Goal: Task Accomplishment & Management: Use online tool/utility

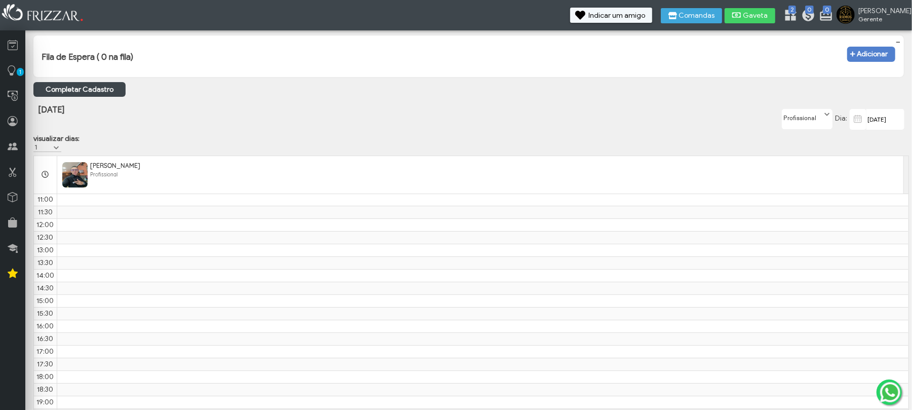
click at [876, 54] on span "Adicionar" at bounding box center [873, 54] width 31 height 0
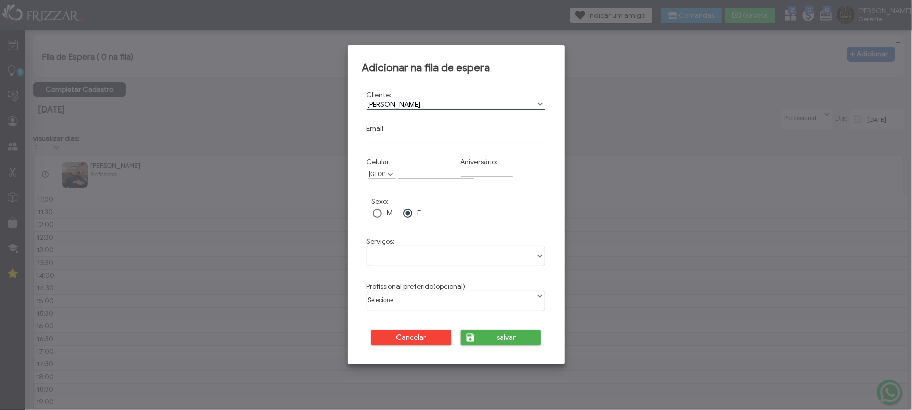
type input "[PERSON_NAME]"
click at [384, 213] on td "M" at bounding box center [386, 213] width 29 height 13
click at [380, 213] on div at bounding box center [377, 213] width 9 height 9
drag, startPoint x: 404, startPoint y: 169, endPoint x: 402, endPoint y: 176, distance: 7.9
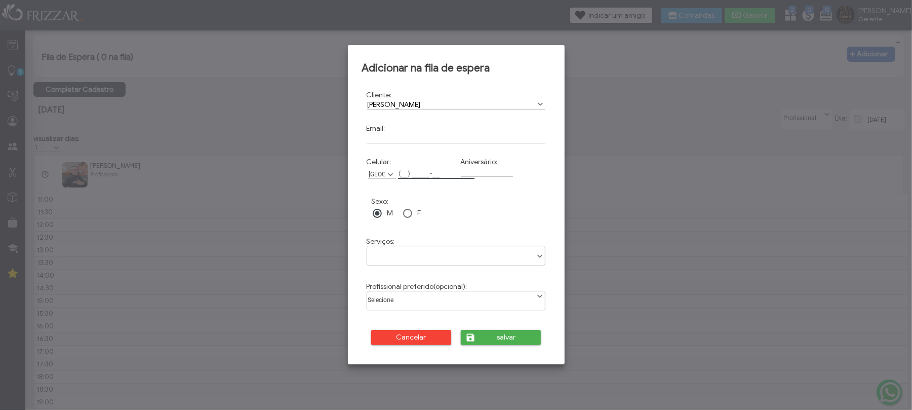
click at [402, 176] on input "Celular:" at bounding box center [436, 173] width 76 height 11
type input "[PHONE_NUMBER]"
click at [424, 252] on ul at bounding box center [456, 252] width 178 height 12
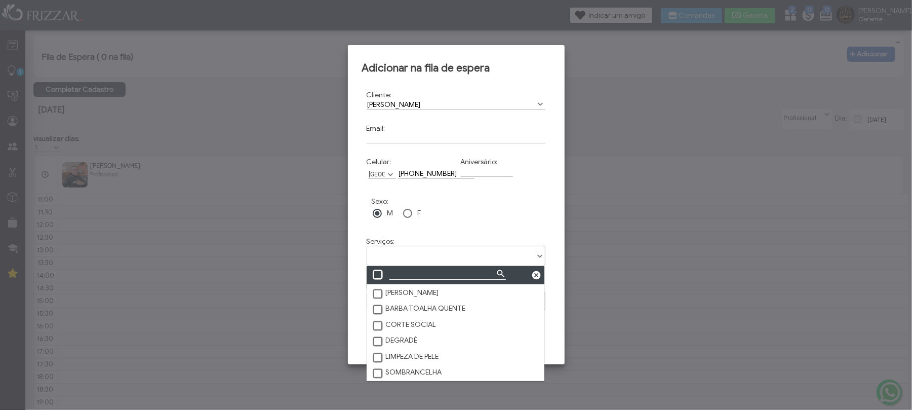
scroll to position [5, 43]
click at [428, 325] on label "CORTE SOCIAL" at bounding box center [404, 324] width 65 height 9
click at [550, 223] on div "Sexo: M F" at bounding box center [456, 209] width 188 height 42
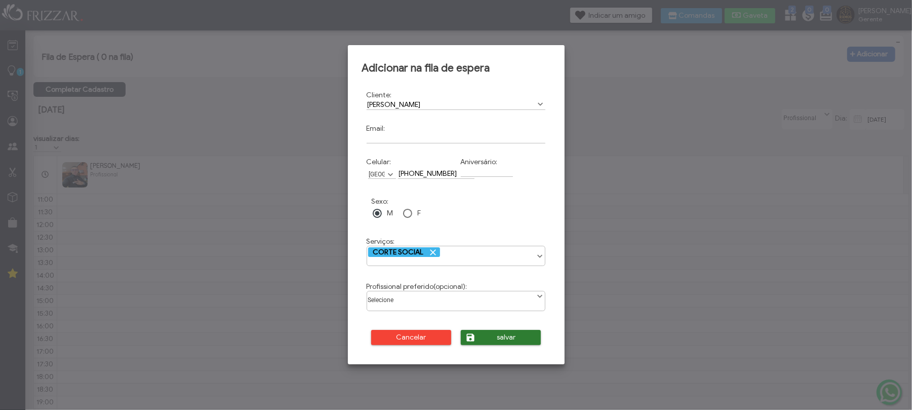
click at [499, 337] on span "salvar" at bounding box center [506, 337] width 55 height 15
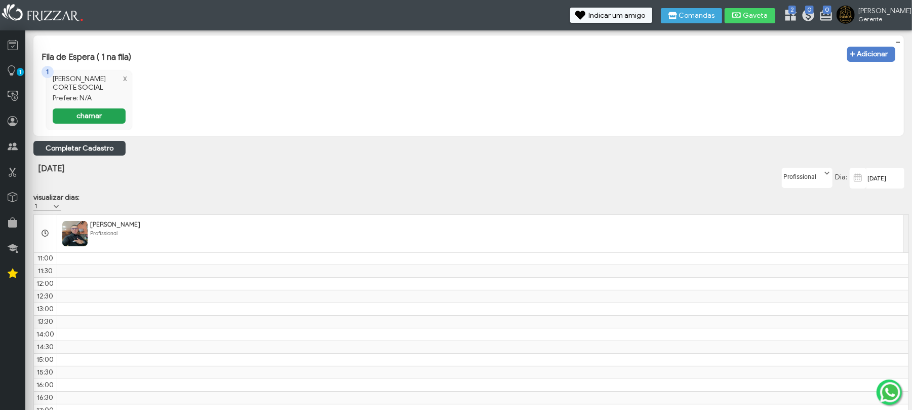
click at [61, 110] on button "chamar" at bounding box center [89, 115] width 73 height 15
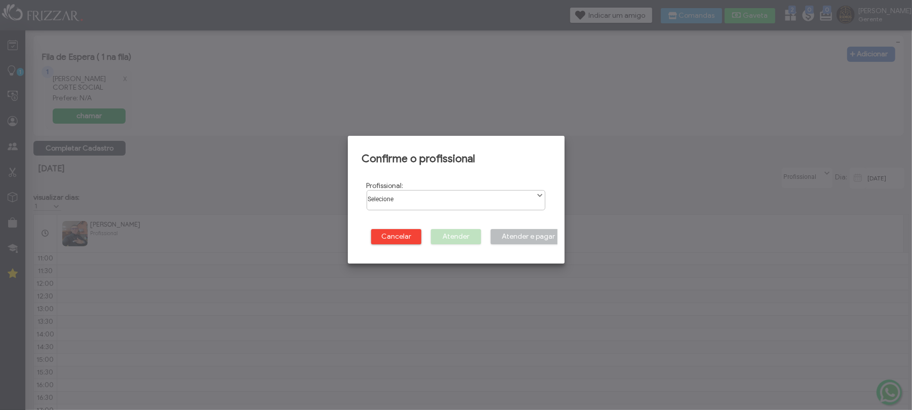
scroll to position [5, 43]
click at [412, 193] on label "Selecione" at bounding box center [450, 196] width 167 height 13
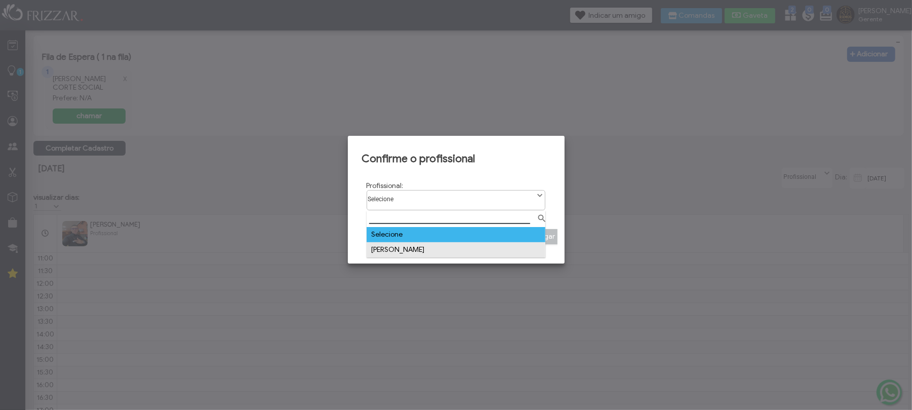
click at [408, 244] on li "[PERSON_NAME]" at bounding box center [456, 249] width 179 height 15
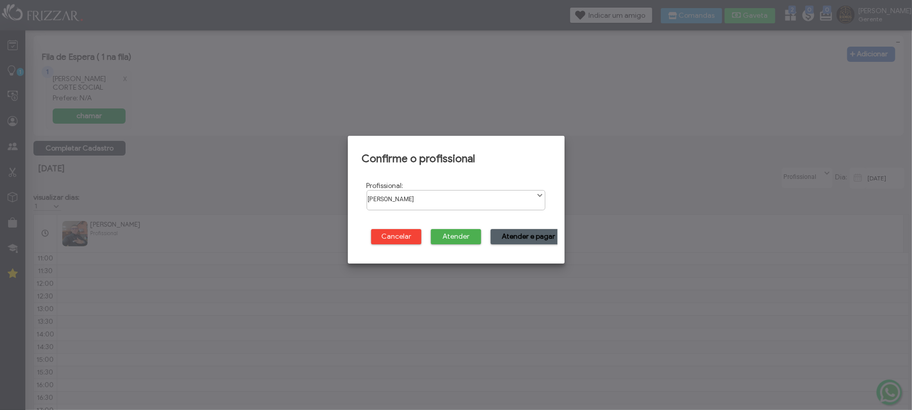
click at [537, 236] on span "Atender e pagar" at bounding box center [529, 236] width 62 height 15
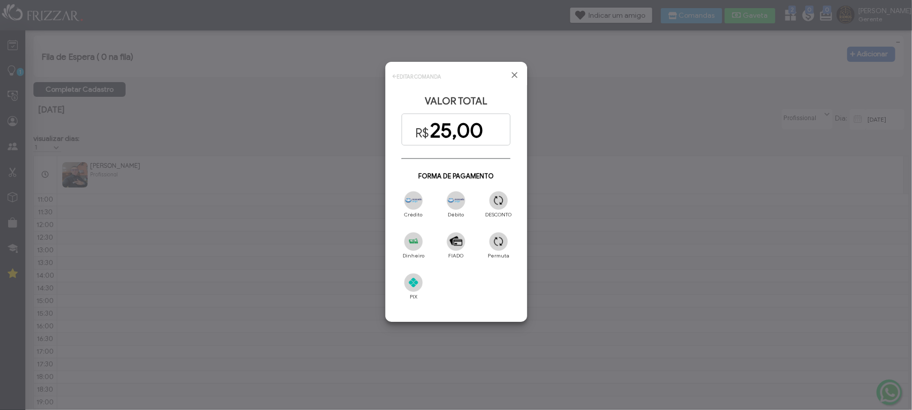
click at [409, 283] on img at bounding box center [413, 282] width 19 height 19
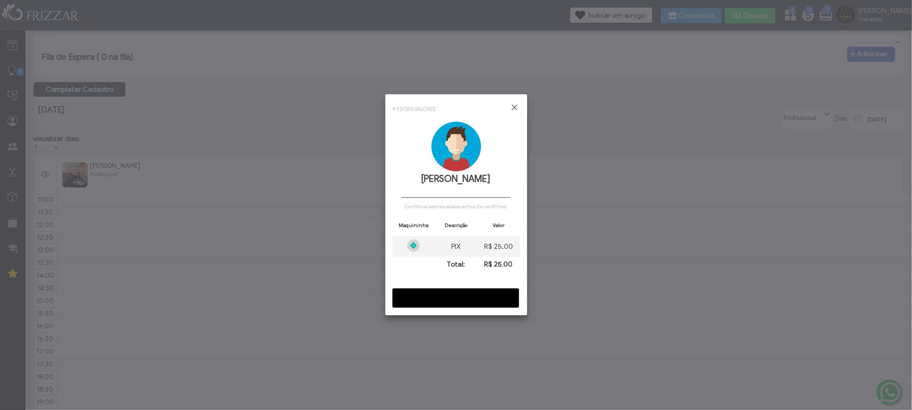
click at [485, 291] on span "CONFIRMAR" at bounding box center [456, 297] width 112 height 15
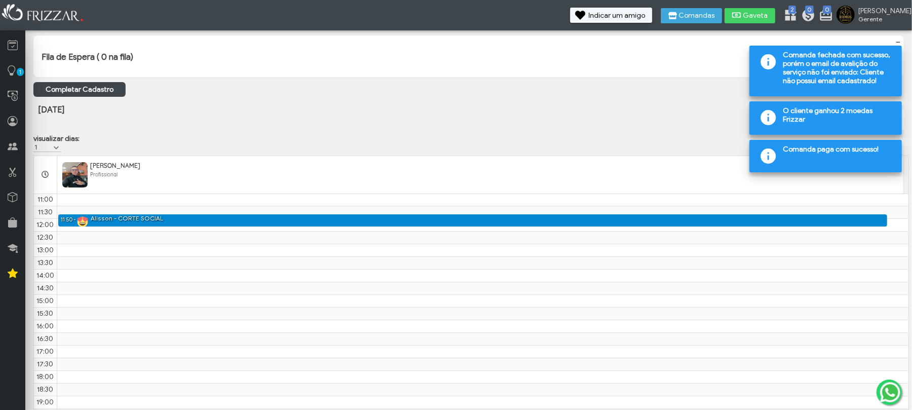
scroll to position [16, 0]
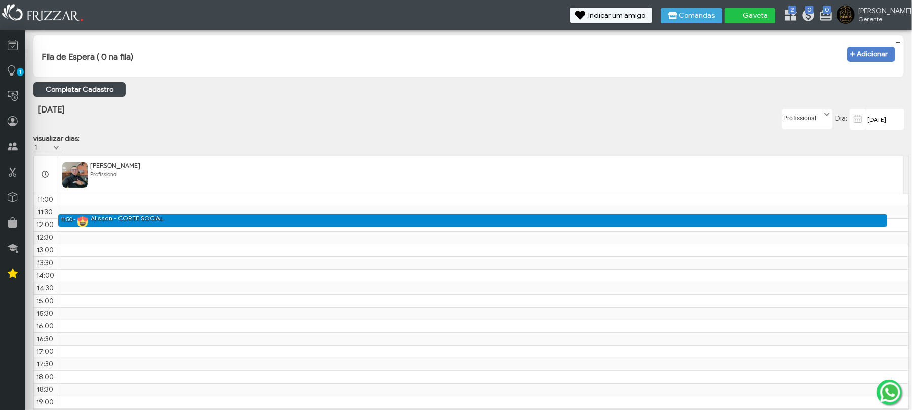
click at [742, 18] on icon "submit" at bounding box center [736, 15] width 9 height 10
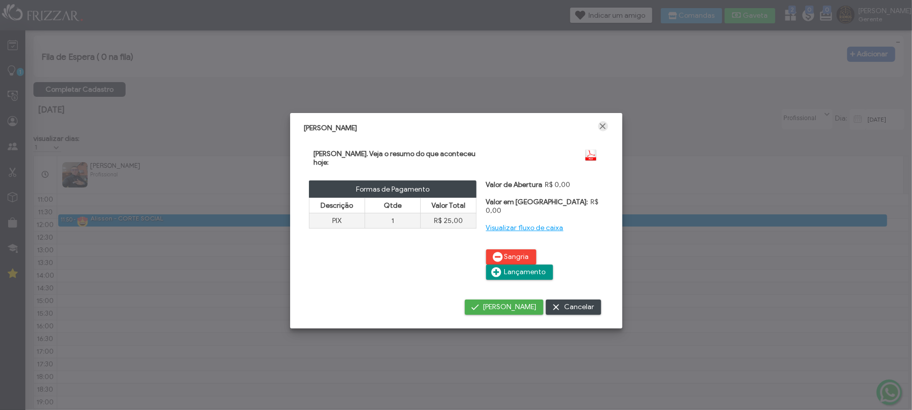
click at [598, 128] on span "Fechar" at bounding box center [603, 126] width 10 height 10
